Goal: Task Accomplishment & Management: Use online tool/utility

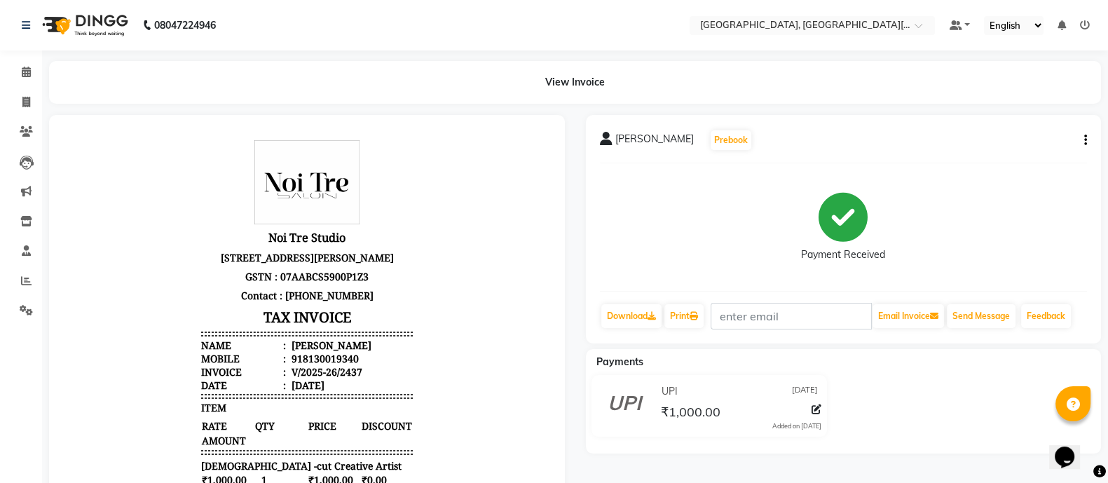
click at [25, 88] on li "Invoice" at bounding box center [21, 103] width 42 height 30
click at [25, 89] on li "Invoice" at bounding box center [21, 103] width 42 height 30
click at [25, 104] on icon at bounding box center [26, 102] width 8 height 11
select select "service"
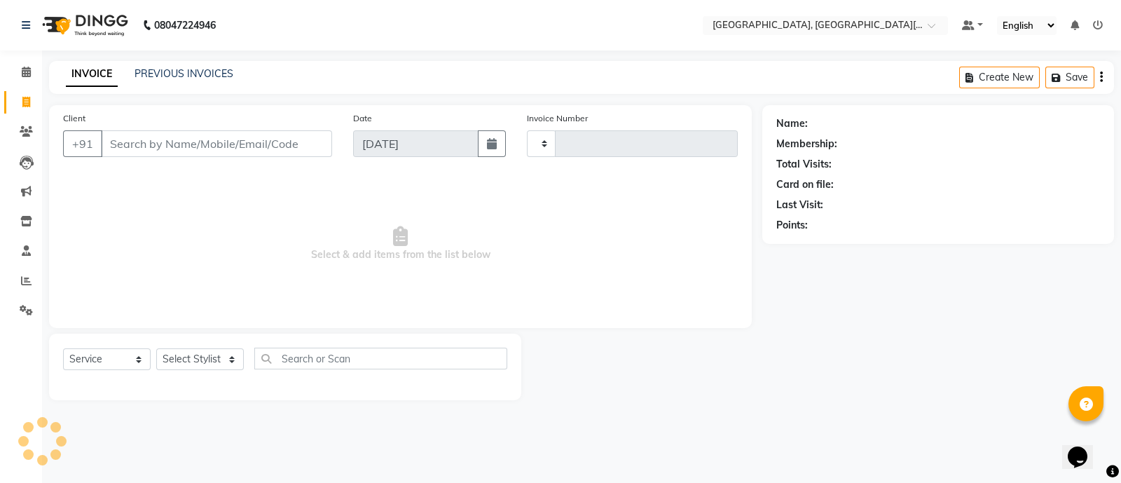
type input "2438"
select select "4884"
click at [191, 81] on div "PREVIOUS INVOICES" at bounding box center [184, 74] width 99 height 15
click at [195, 78] on link "PREVIOUS INVOICES" at bounding box center [184, 73] width 99 height 13
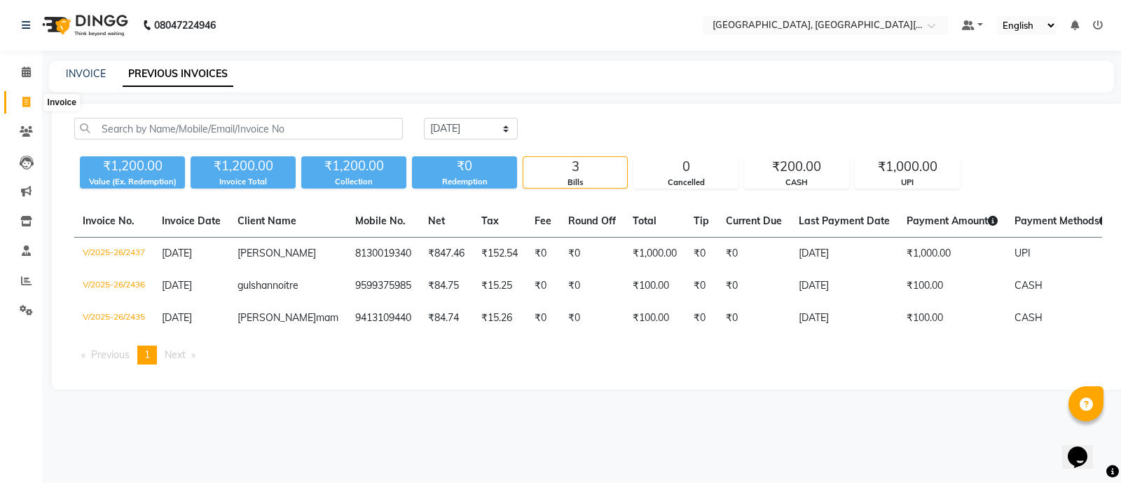
click at [19, 95] on span at bounding box center [26, 103] width 25 height 16
select select "service"
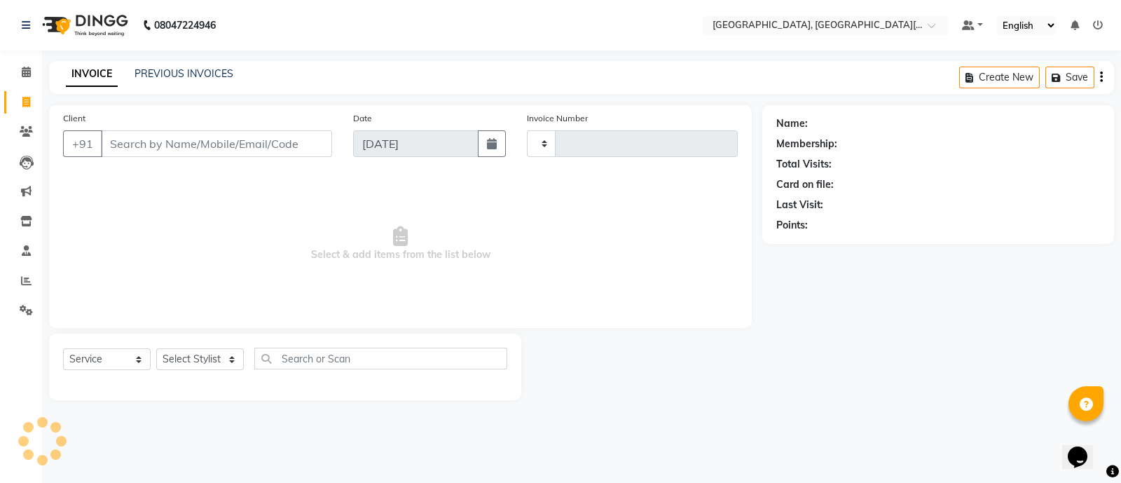
type input "2438"
select select "4884"
click at [156, 149] on input "Client" at bounding box center [216, 143] width 231 height 27
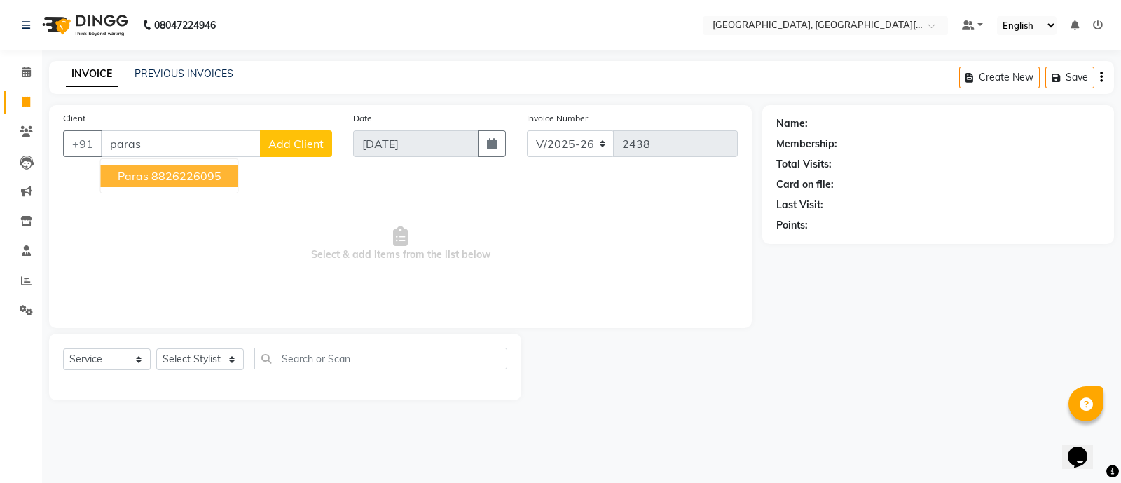
click at [172, 173] on ngb-highlight "8826226095" at bounding box center [186, 176] width 70 height 14
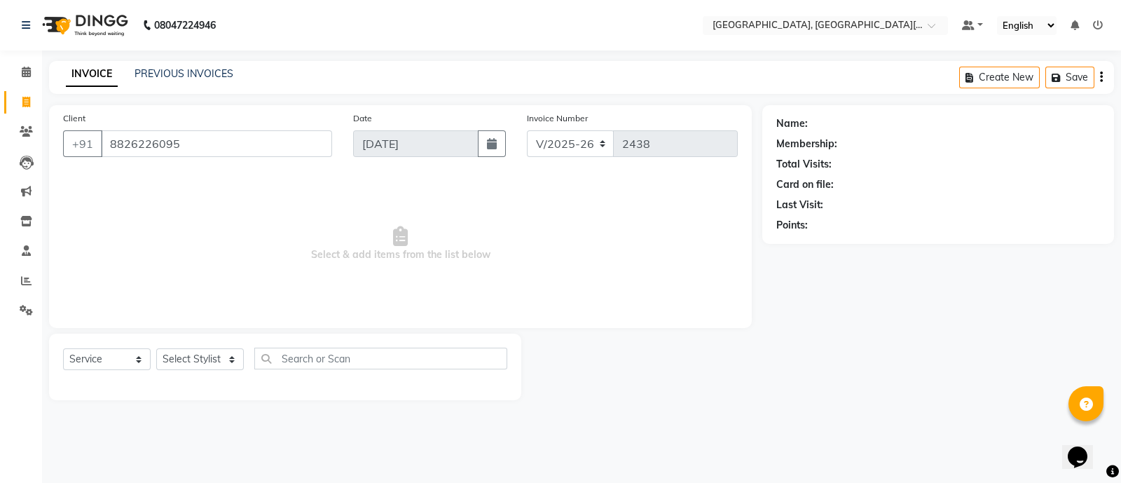
type input "8826226095"
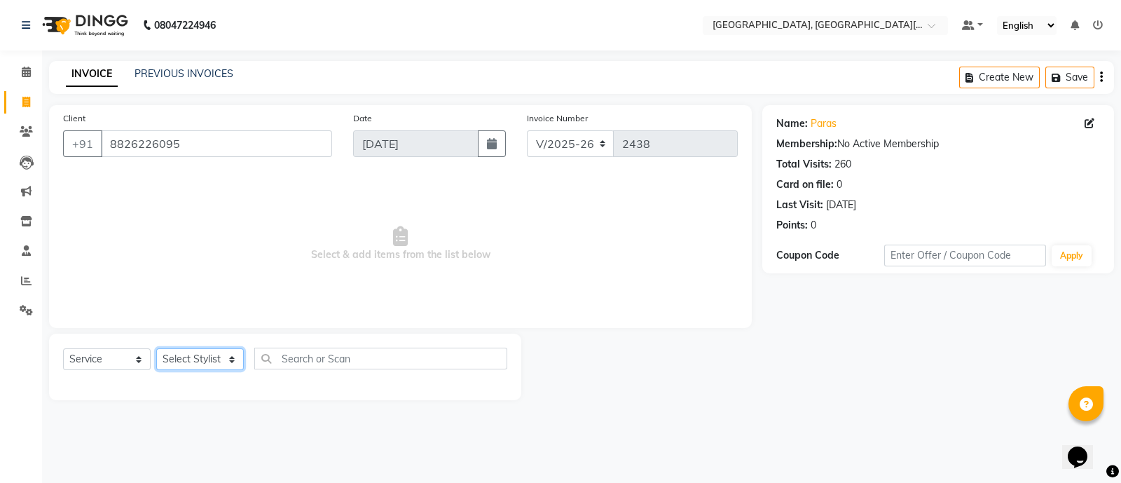
click at [200, 354] on select "Select Stylist [PERSON_NAME] [PERSON_NAME] GAURAV gulshan [PERSON_NAME] Manager…" at bounding box center [200, 359] width 88 height 22
select select "29621"
click at [156, 349] on select "Select Stylist [PERSON_NAME] [PERSON_NAME] GAURAV gulshan [PERSON_NAME] Manager…" at bounding box center [200, 359] width 88 height 22
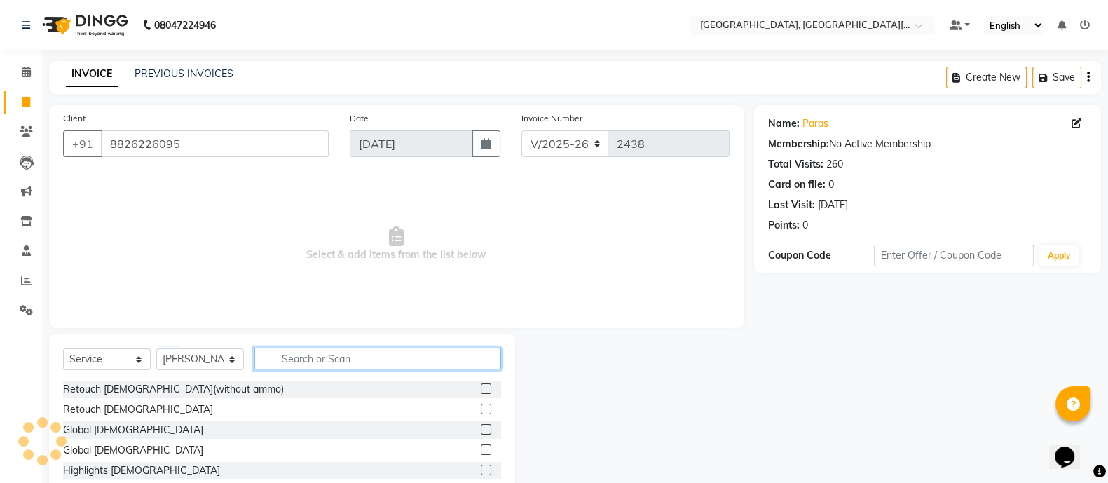
click at [300, 366] on input "text" at bounding box center [377, 358] width 247 height 22
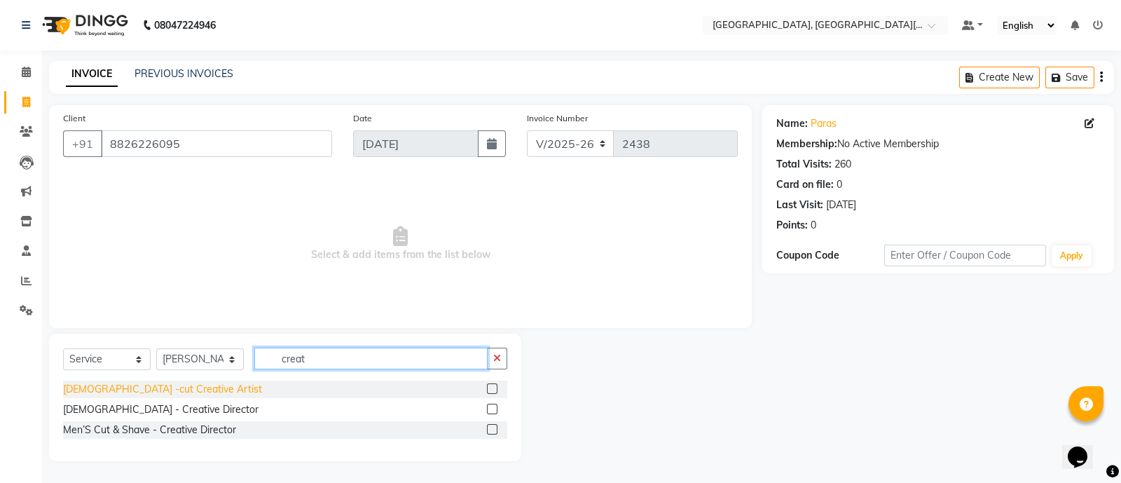
type input "creat"
click at [162, 387] on div "[DEMOGRAPHIC_DATA] -cut Creative Artist" at bounding box center [162, 389] width 199 height 15
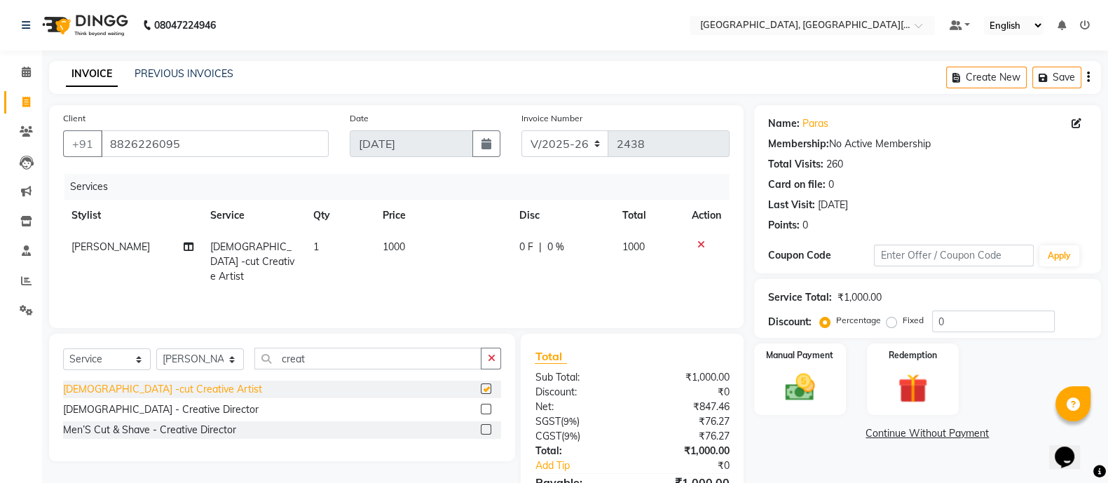
checkbox input "false"
click at [848, 408] on div "Manual Payment Redemption" at bounding box center [927, 378] width 368 height 71
click at [820, 403] on img at bounding box center [800, 386] width 50 height 35
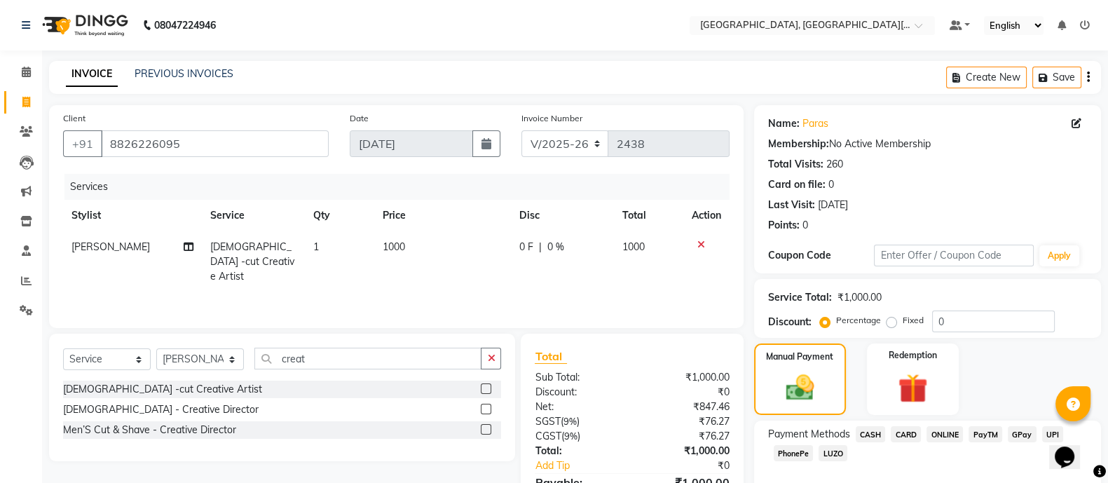
click at [872, 436] on span "CASH" at bounding box center [870, 434] width 30 height 16
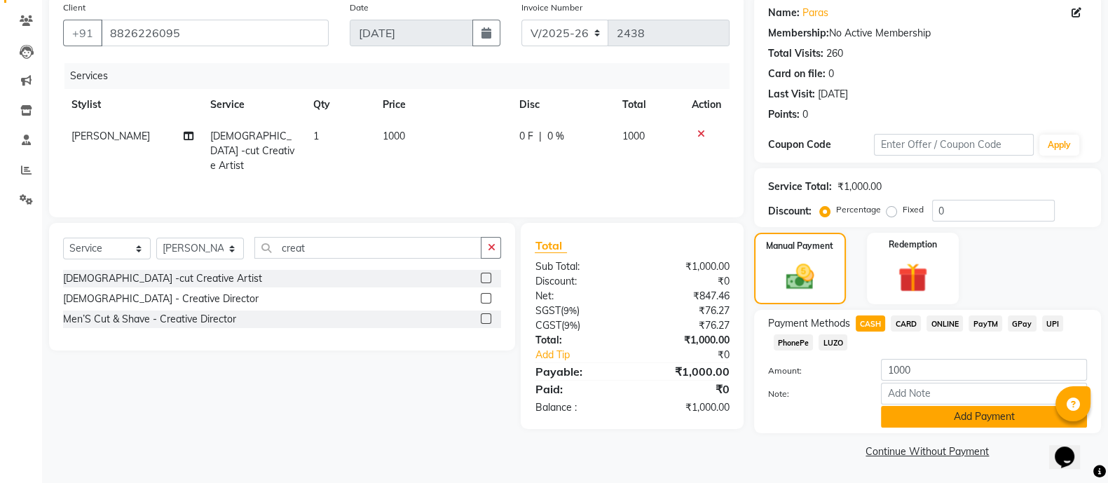
click at [929, 418] on button "Add Payment" at bounding box center [984, 417] width 206 height 22
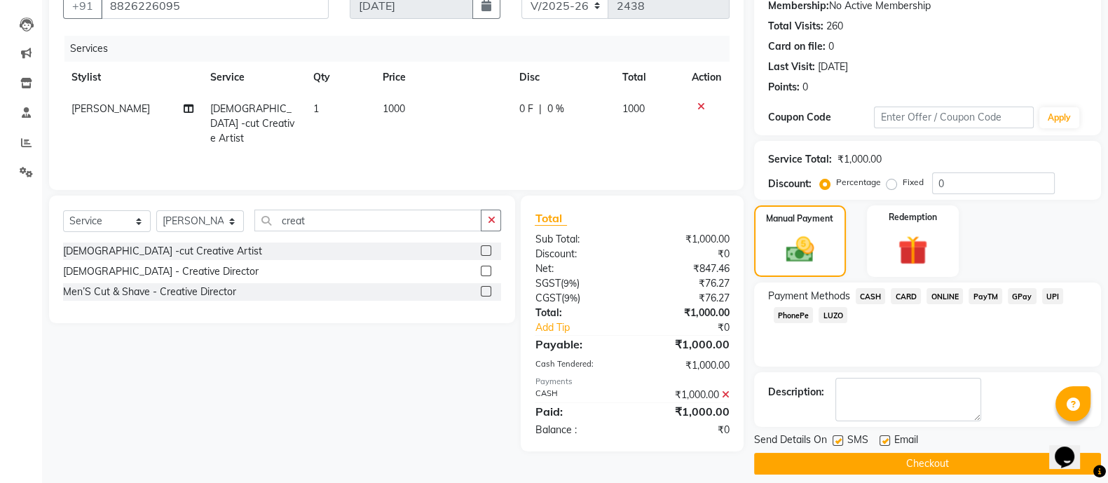
scroll to position [150, 0]
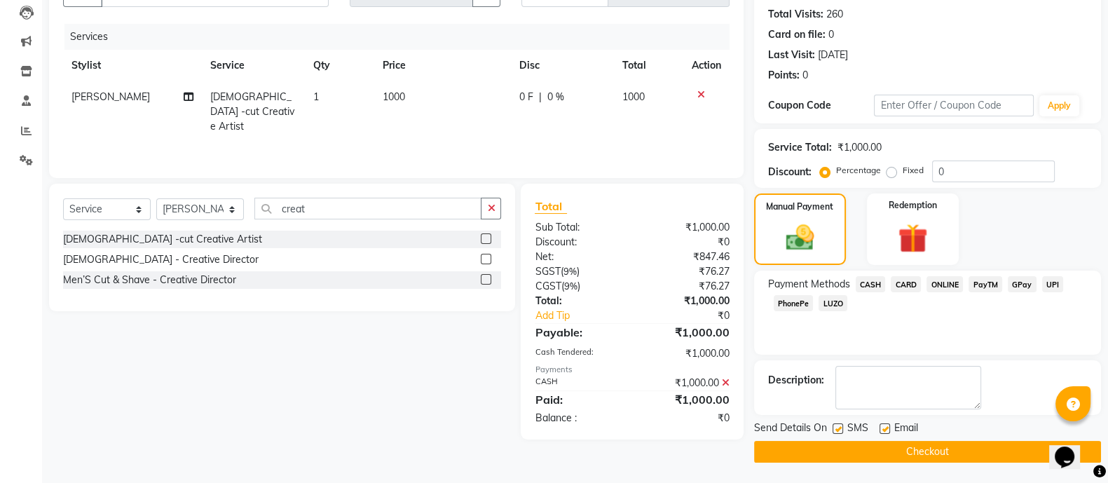
click at [987, 457] on button "Checkout" at bounding box center [927, 452] width 347 height 22
